Goal: Task Accomplishment & Management: Manage account settings

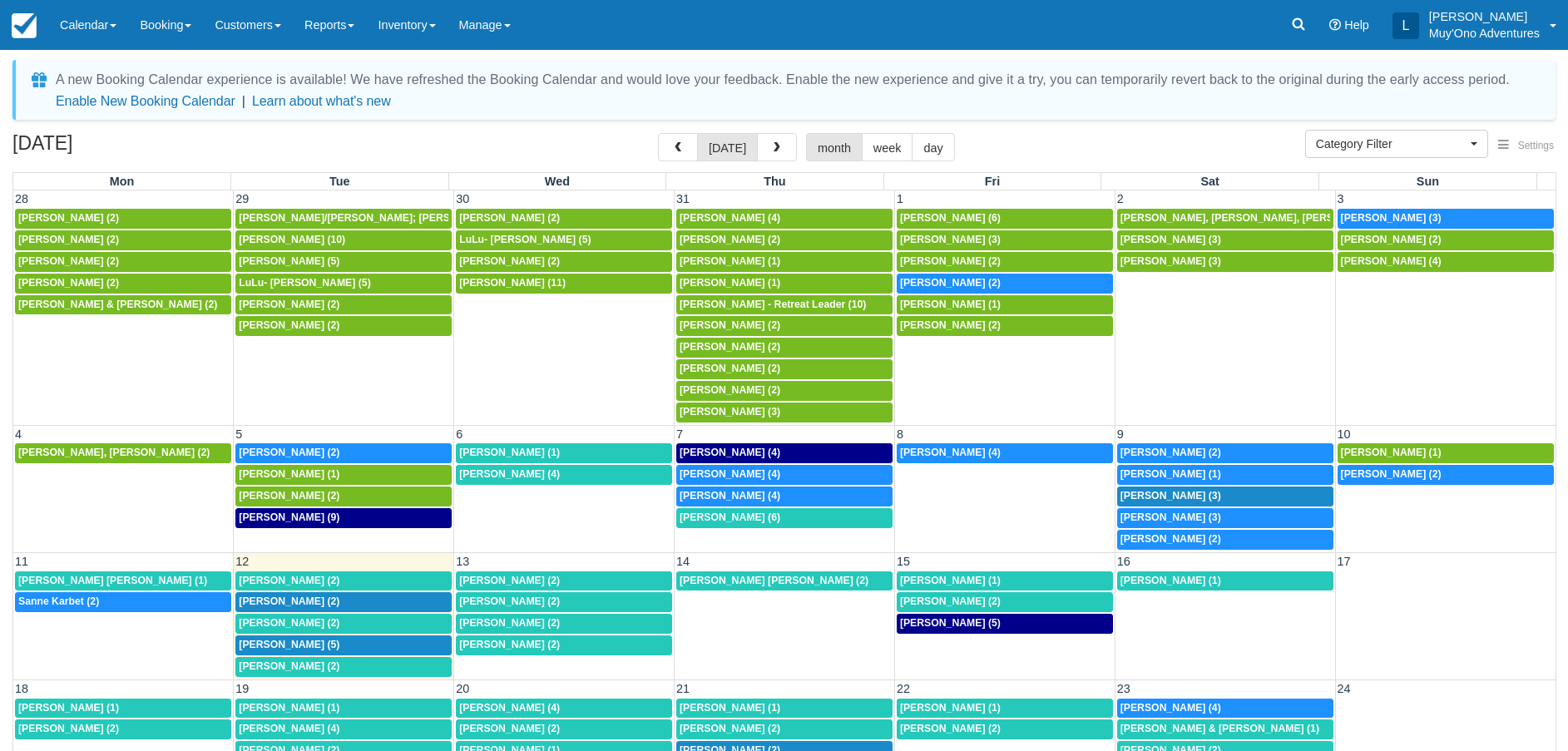
select select
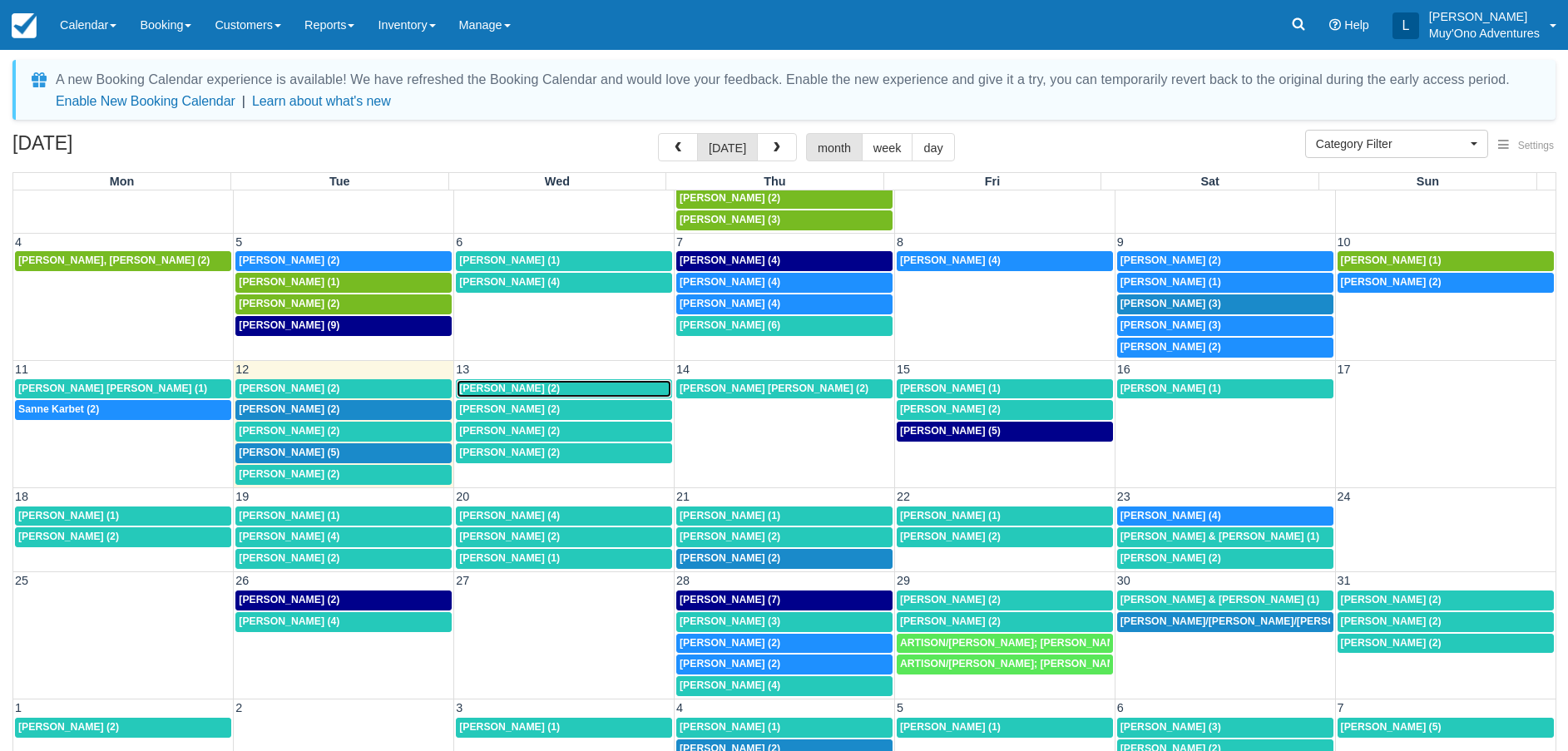
click at [563, 388] on div "Patrick Baker (2)" at bounding box center [564, 389] width 209 height 14
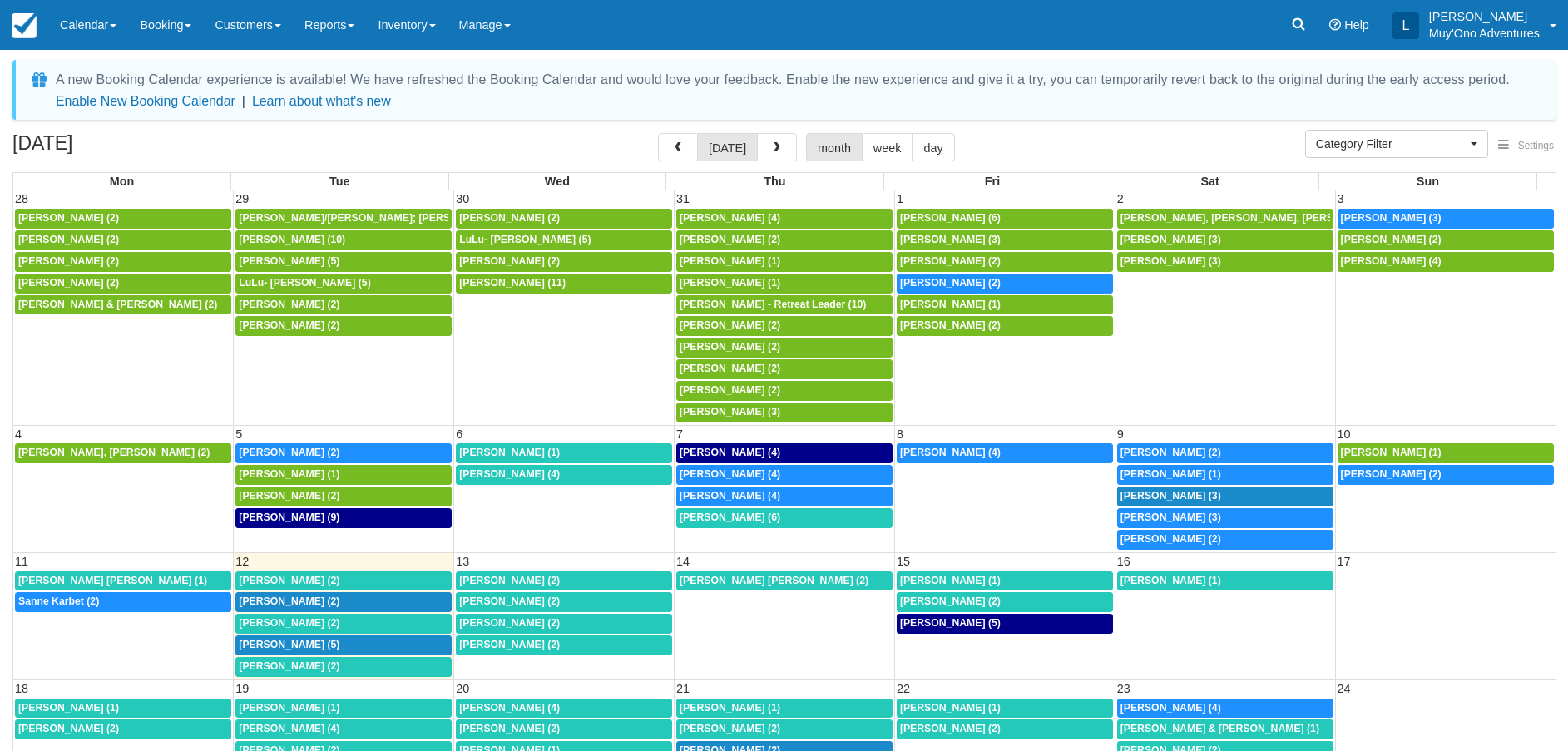
select select
click at [535, 600] on span "Thomas Troyer (2)" at bounding box center [509, 601] width 101 height 12
select select
click at [537, 623] on div "1:30p Cavin Hayer (2)" at bounding box center [564, 624] width 209 height 14
select select
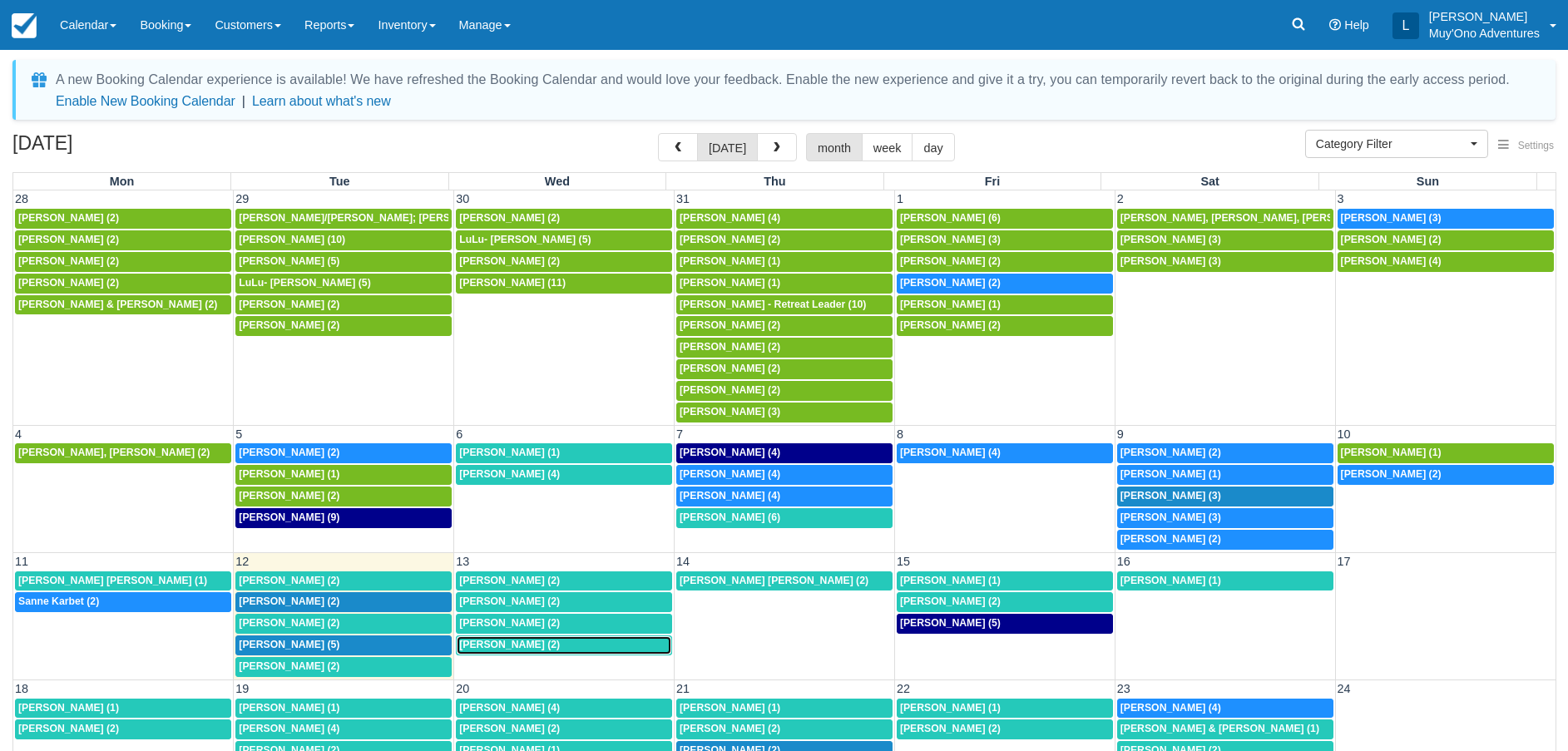
click at [560, 644] on span "[PERSON_NAME] (2)" at bounding box center [509, 644] width 101 height 12
select select
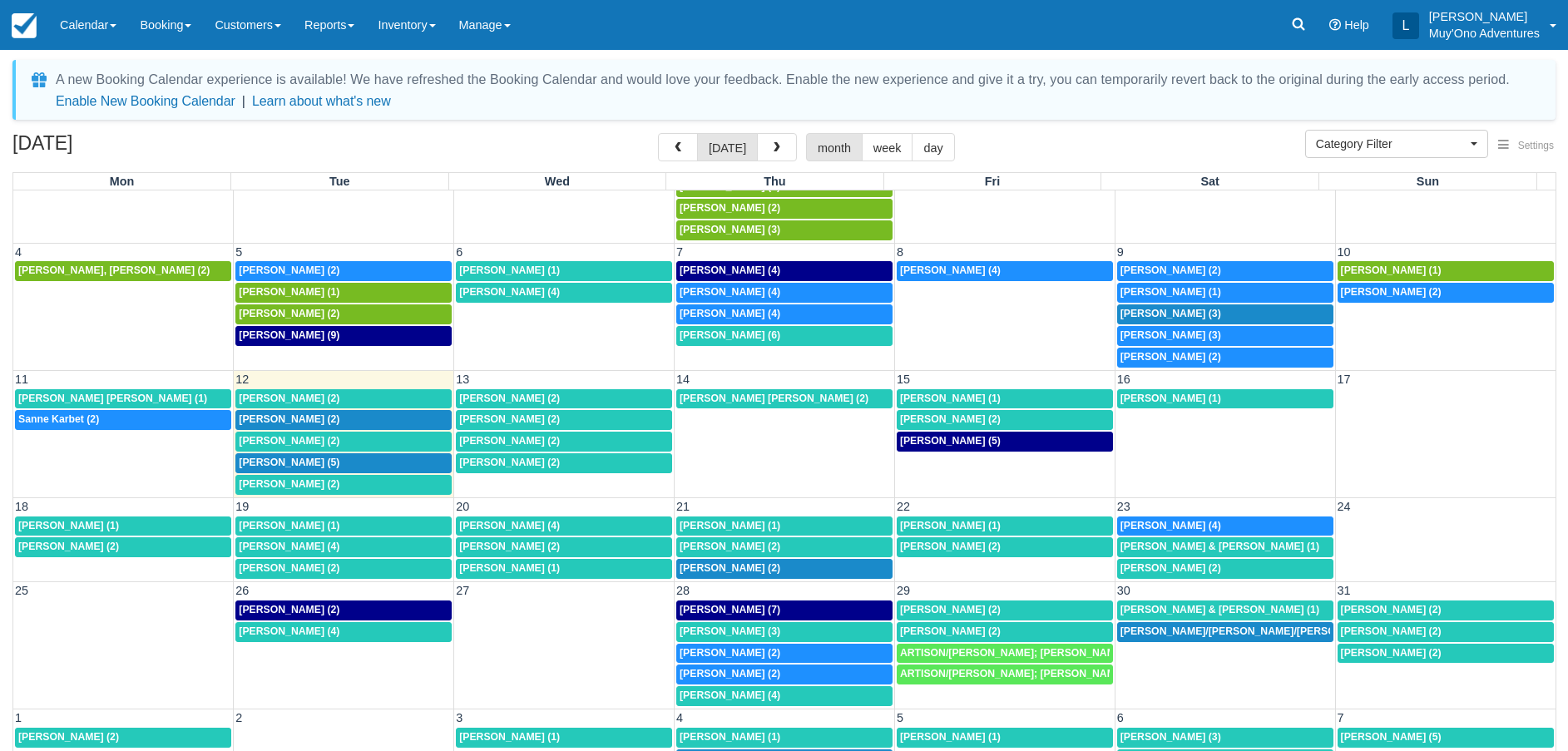
scroll to position [192, 0]
